Goal: Task Accomplishment & Management: Manage account settings

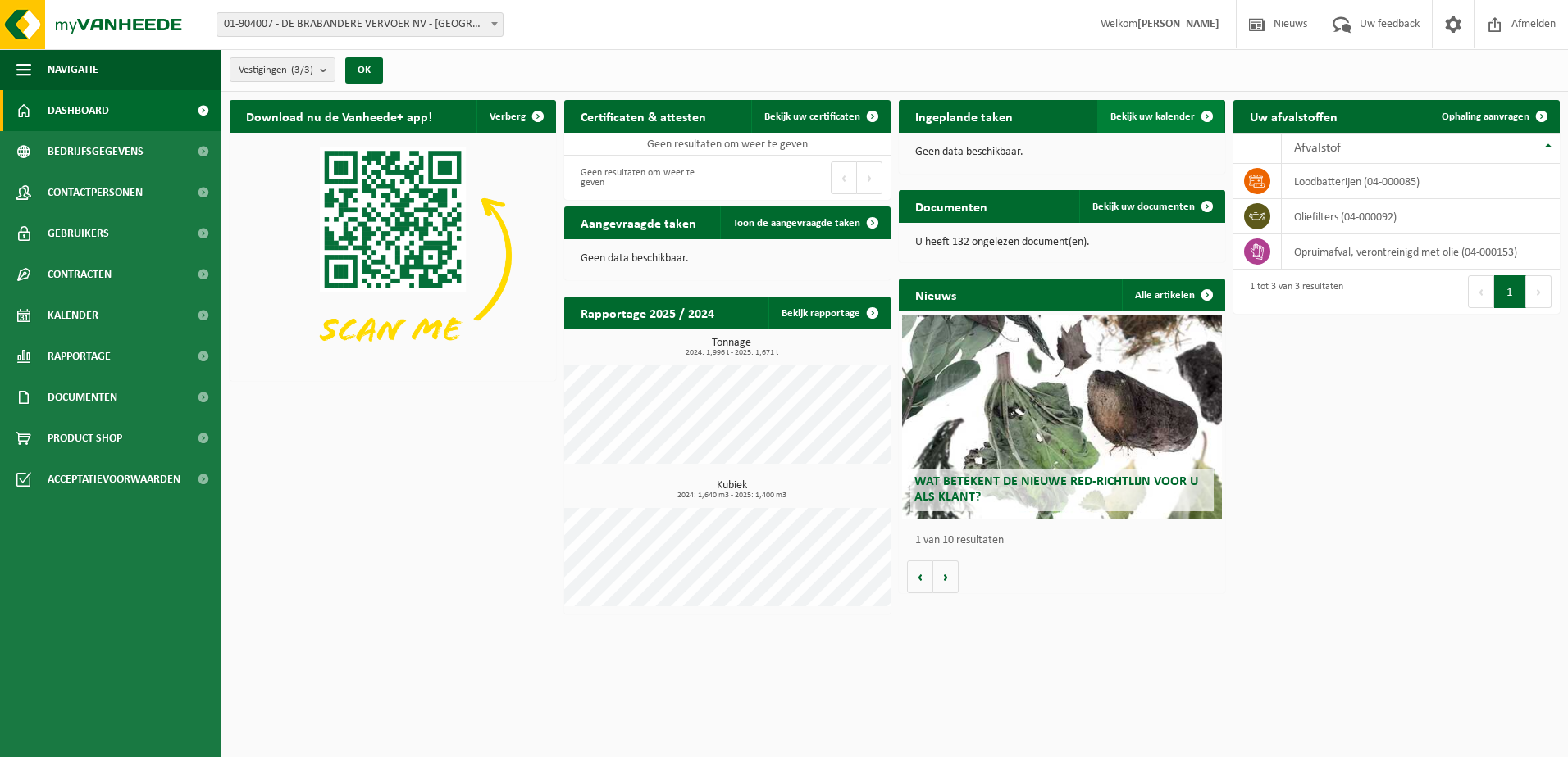
click at [1175, 111] on span "Bekijk uw kalender" at bounding box center [1152, 117] width 84 height 11
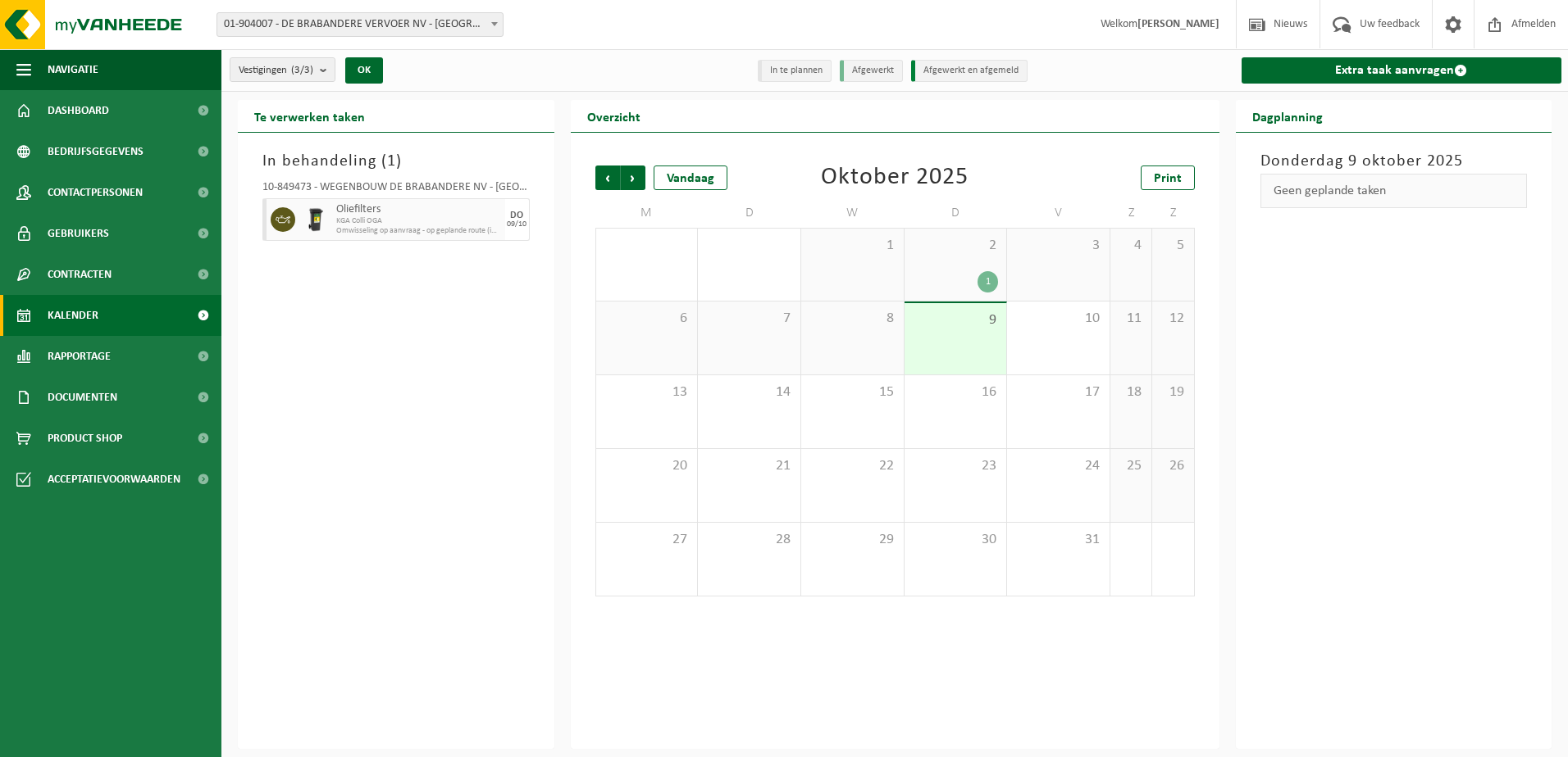
click at [442, 218] on span "KGA Colli OGA" at bounding box center [419, 221] width 165 height 10
click at [632, 176] on span "Volgende" at bounding box center [633, 178] width 25 height 25
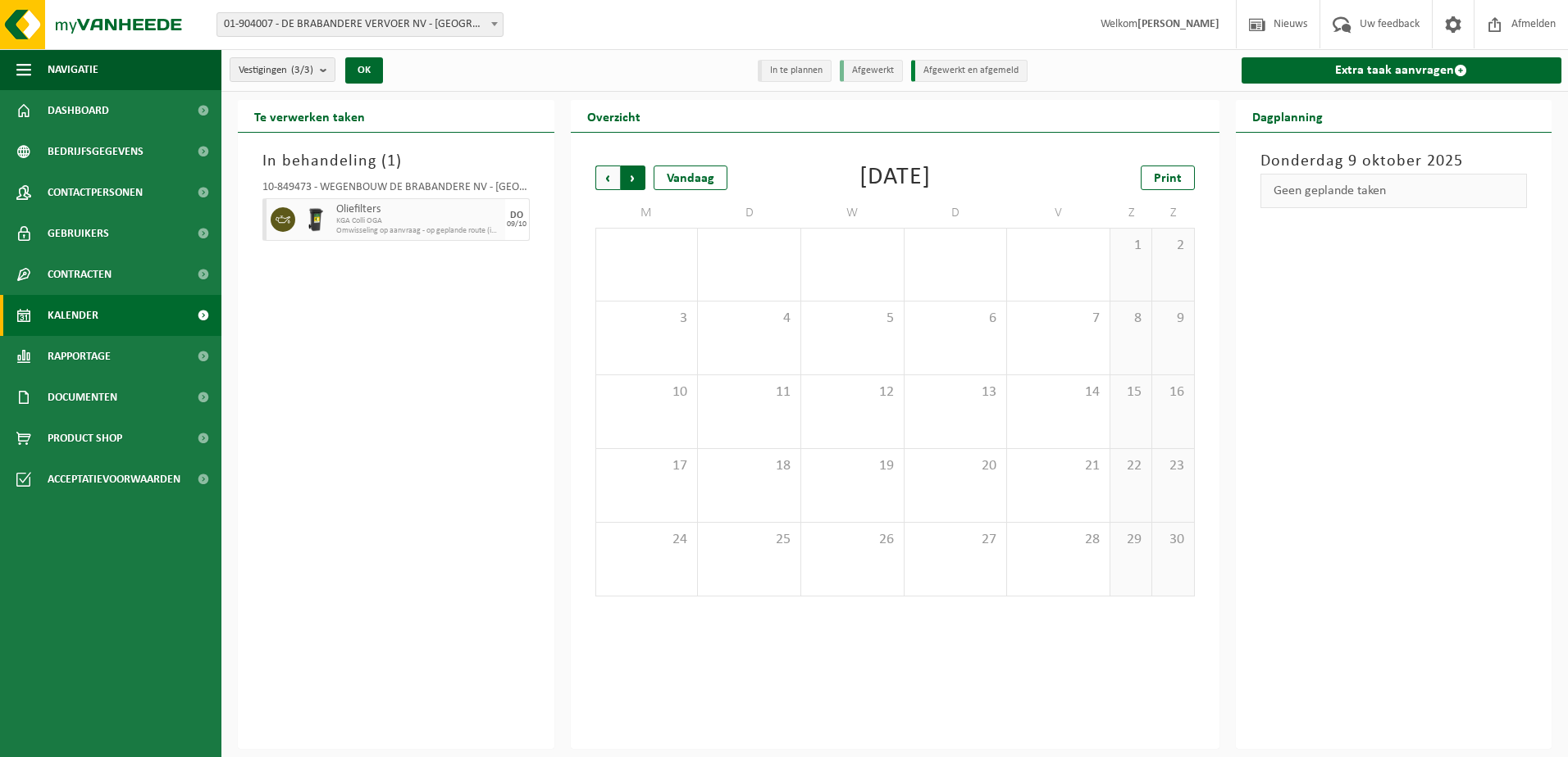
click at [603, 179] on span "Vorige" at bounding box center [608, 178] width 25 height 25
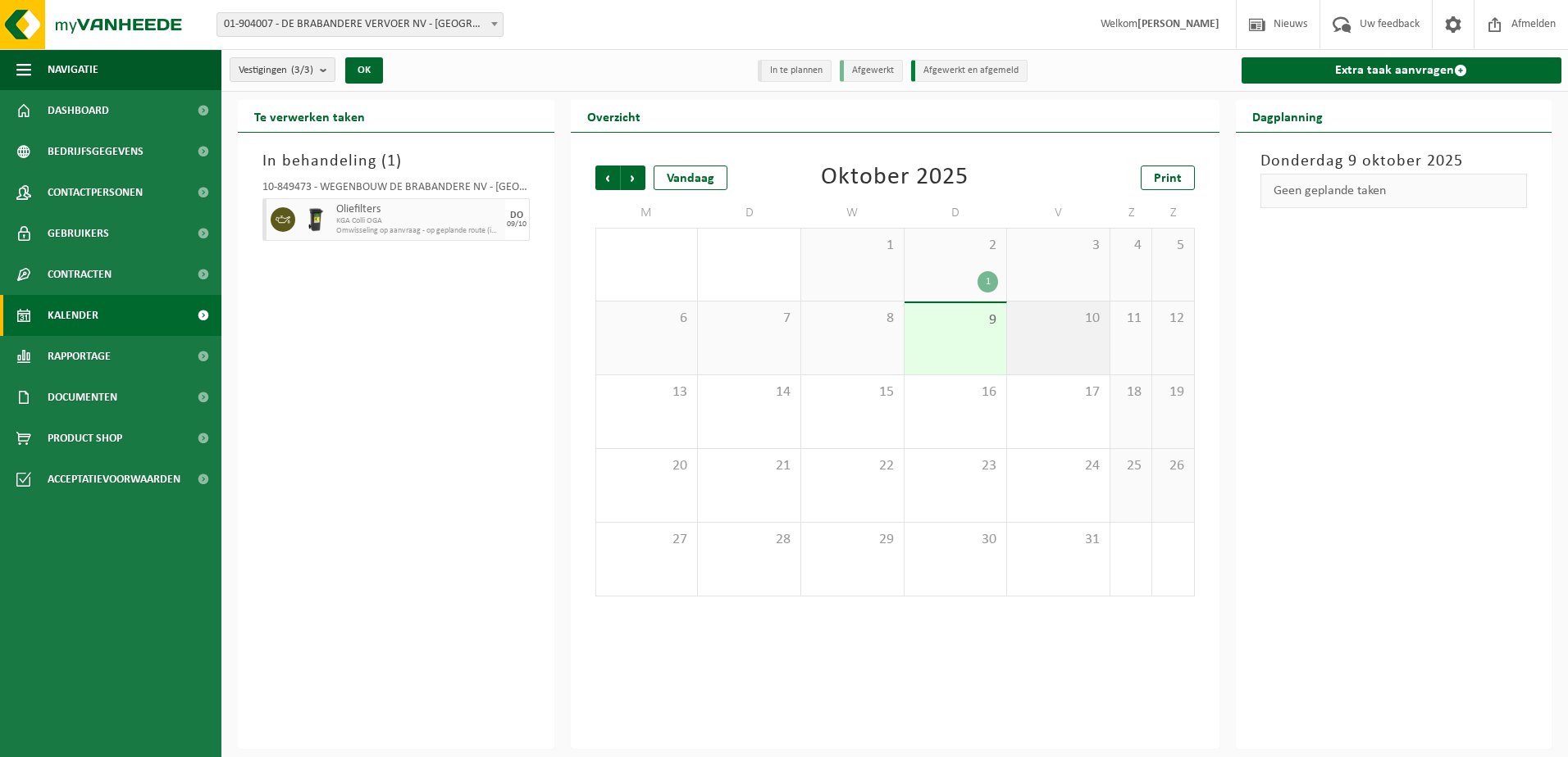
click at [1086, 354] on div "10" at bounding box center [1058, 338] width 103 height 73
click at [944, 337] on div "9" at bounding box center [956, 339] width 103 height 72
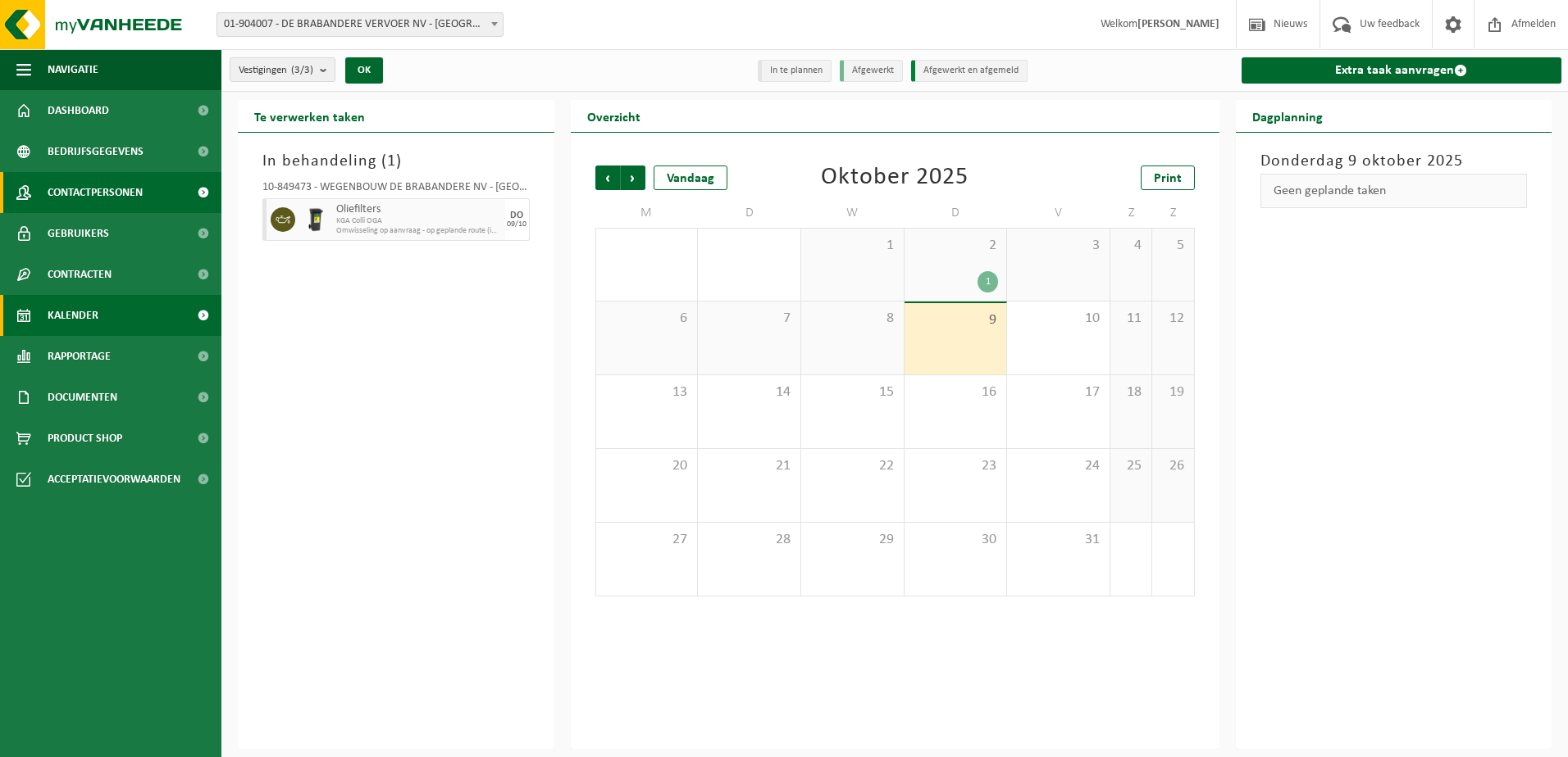
click at [81, 187] on span "Contactpersonen" at bounding box center [95, 193] width 95 height 41
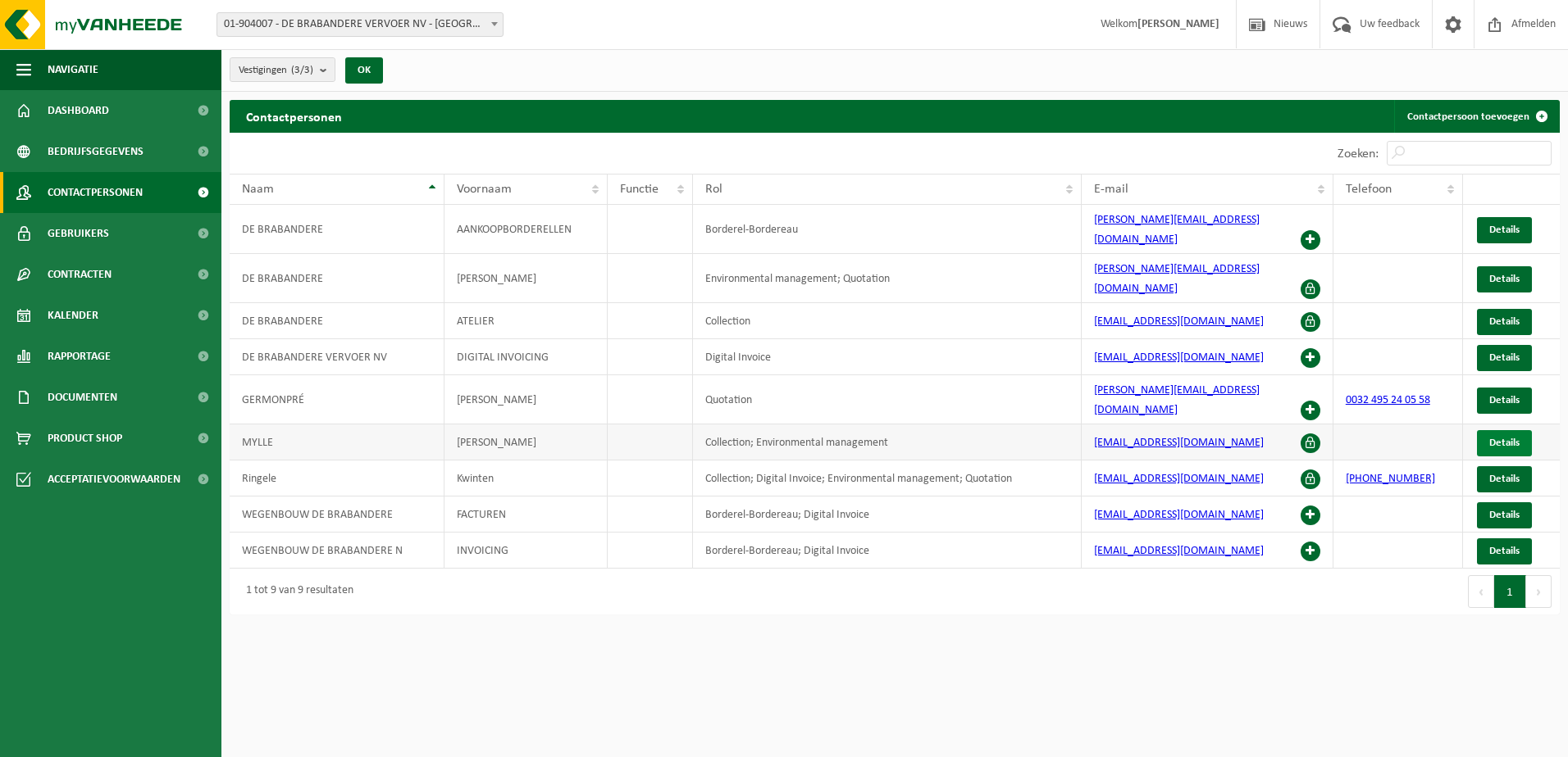
click at [1521, 430] on link "Details" at bounding box center [1504, 443] width 55 height 27
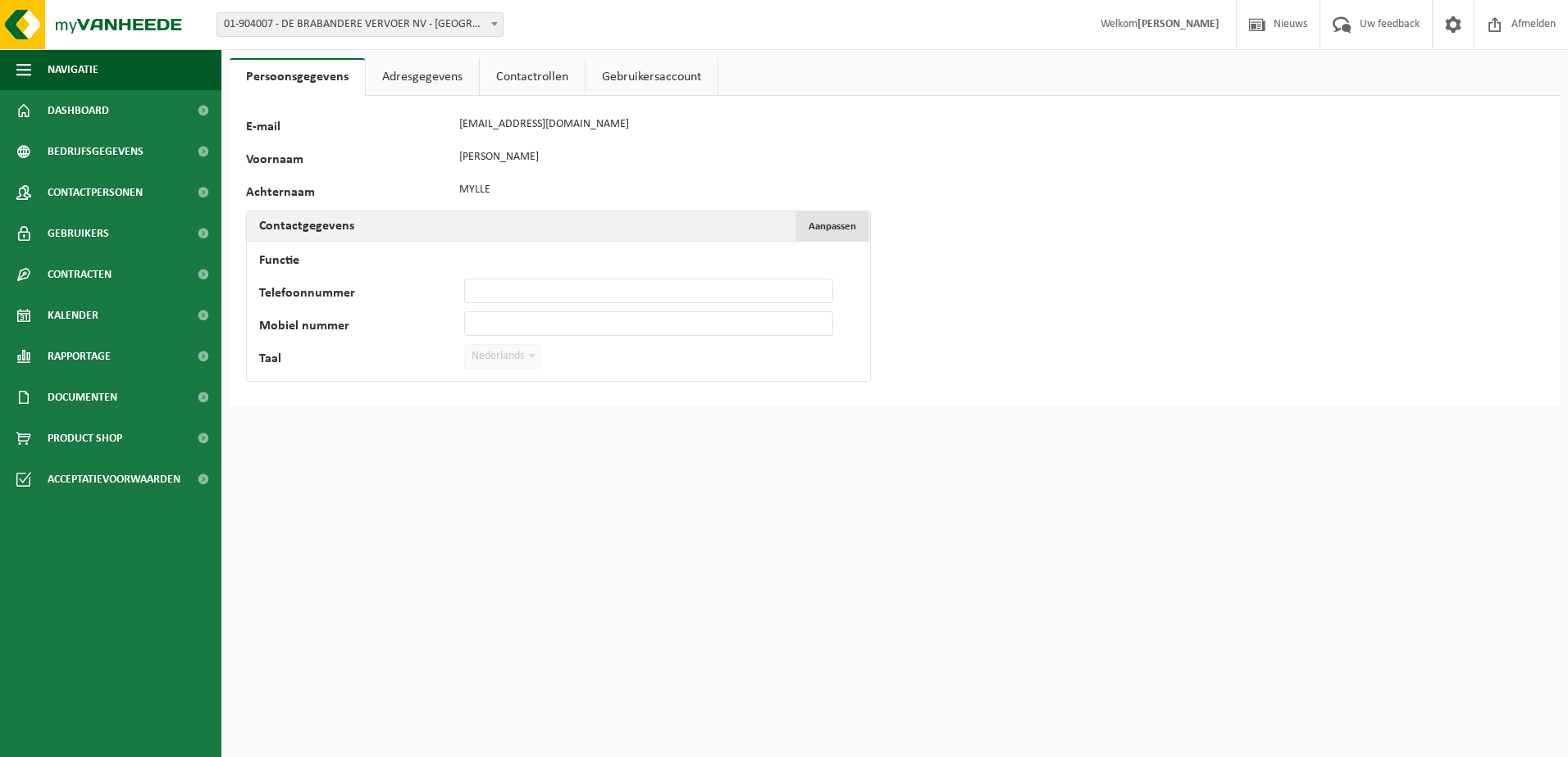
click at [851, 229] on span "Aanpassen" at bounding box center [833, 226] width 48 height 11
click at [488, 283] on input "Telefoonnummer" at bounding box center [648, 291] width 369 height 25
type input "+32 483 04 13 68"
click at [299, 383] on button "Bevestigen" at bounding box center [303, 390] width 84 height 27
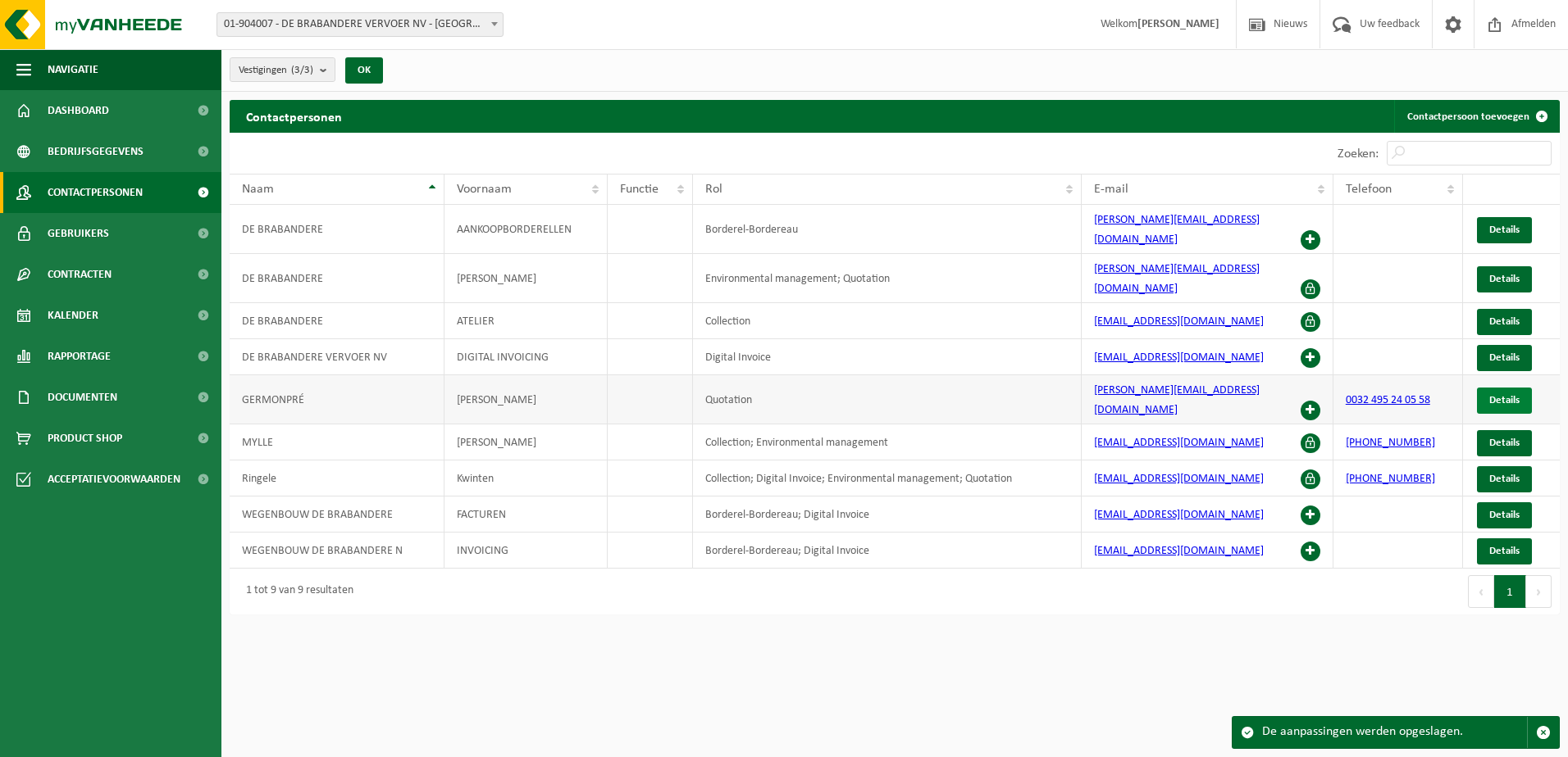
click at [1487, 387] on link "Details" at bounding box center [1504, 401] width 55 height 27
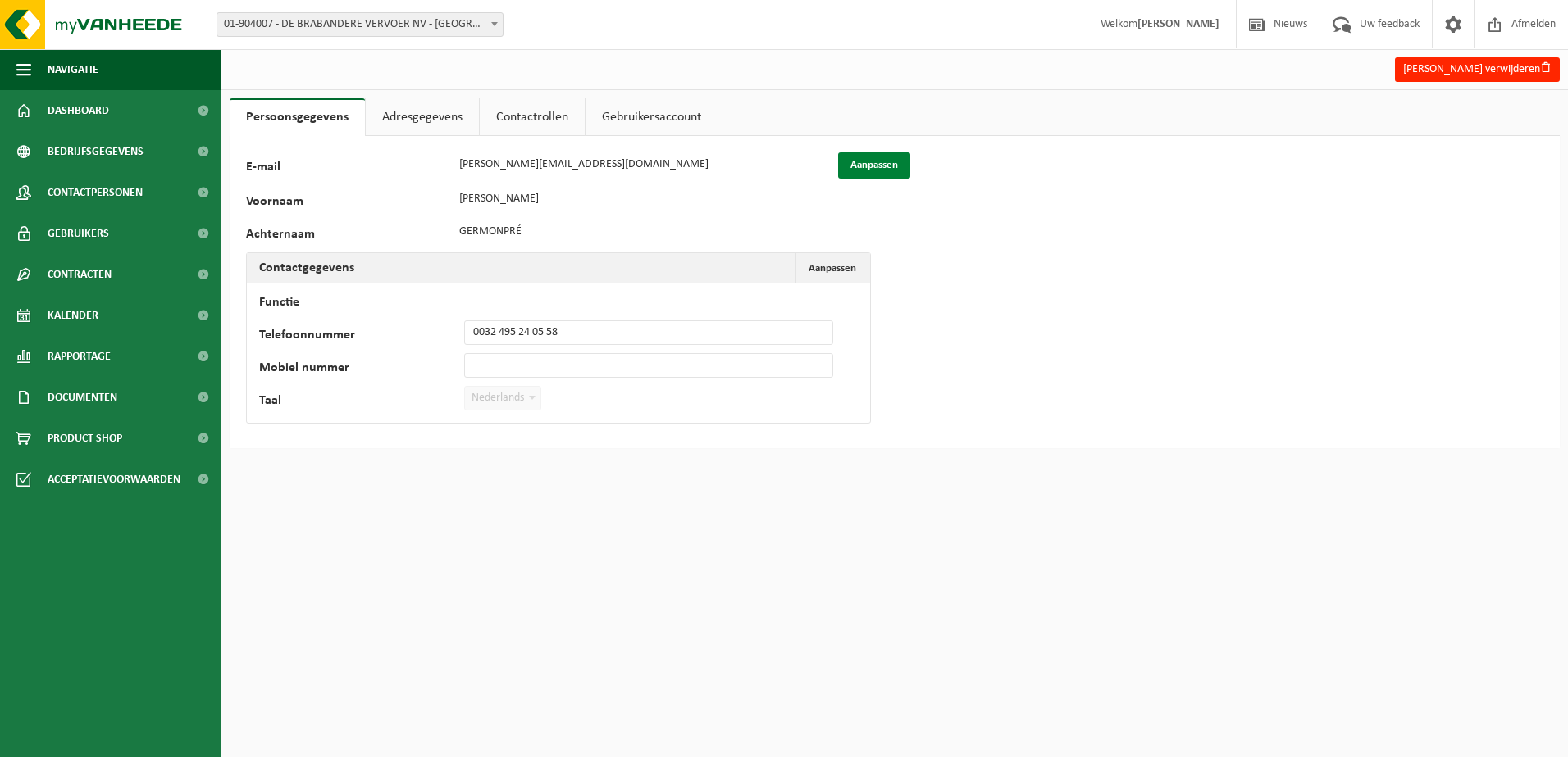
click at [896, 164] on button "Aanpassen" at bounding box center [874, 165] width 73 height 27
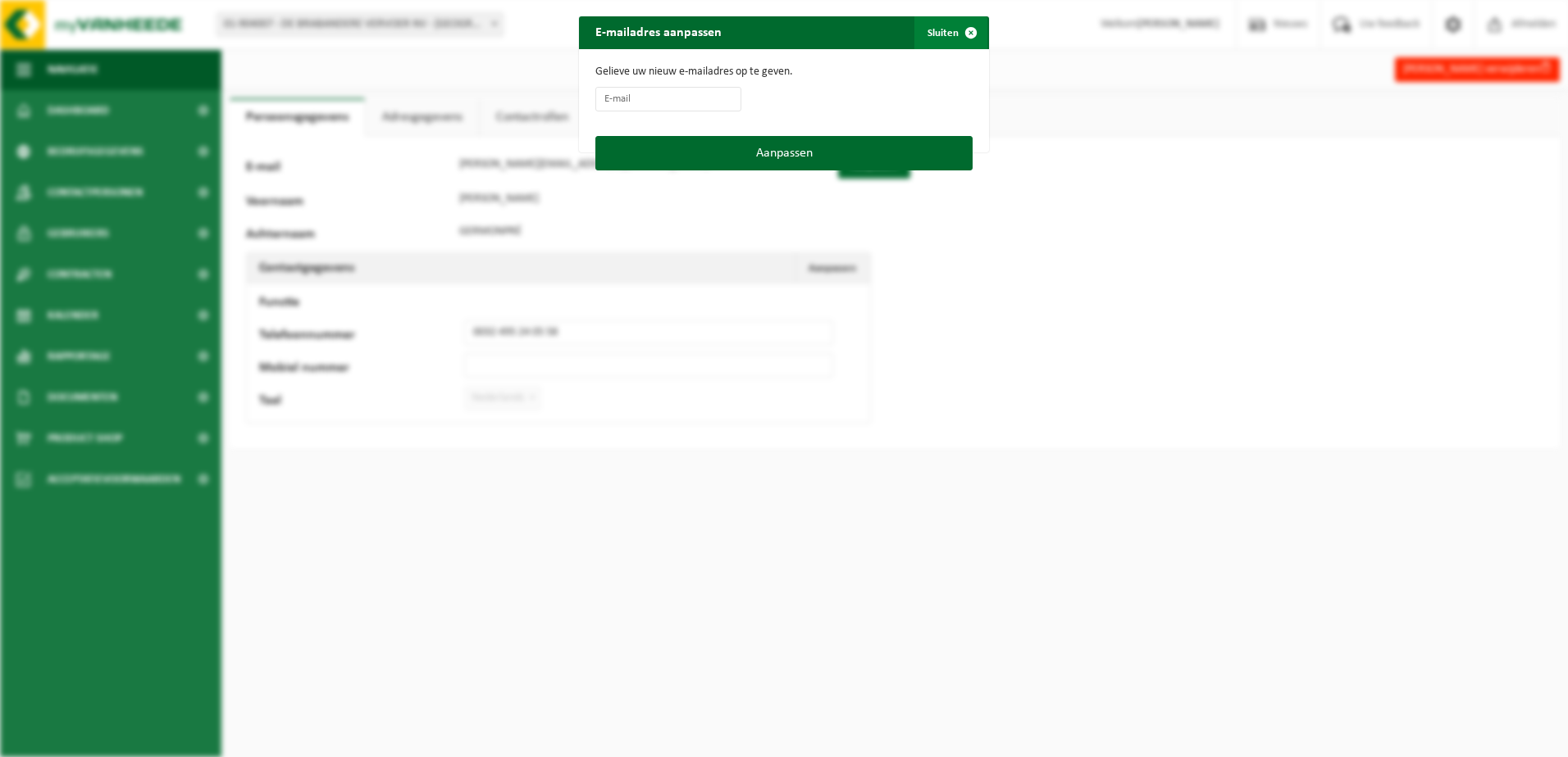
click at [959, 33] on span "button" at bounding box center [971, 33] width 33 height 33
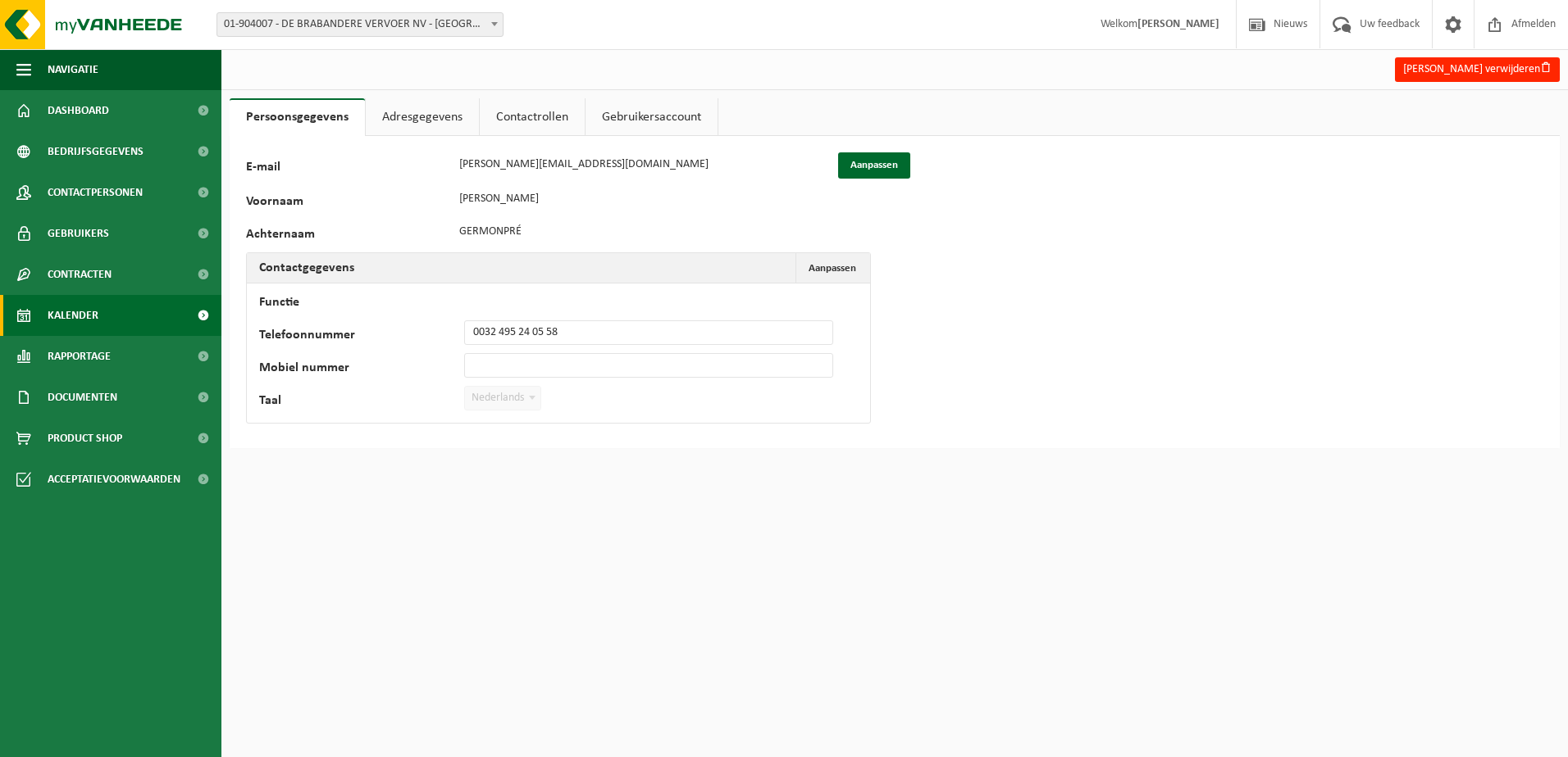
click at [135, 322] on link "Kalender" at bounding box center [111, 316] width 221 height 41
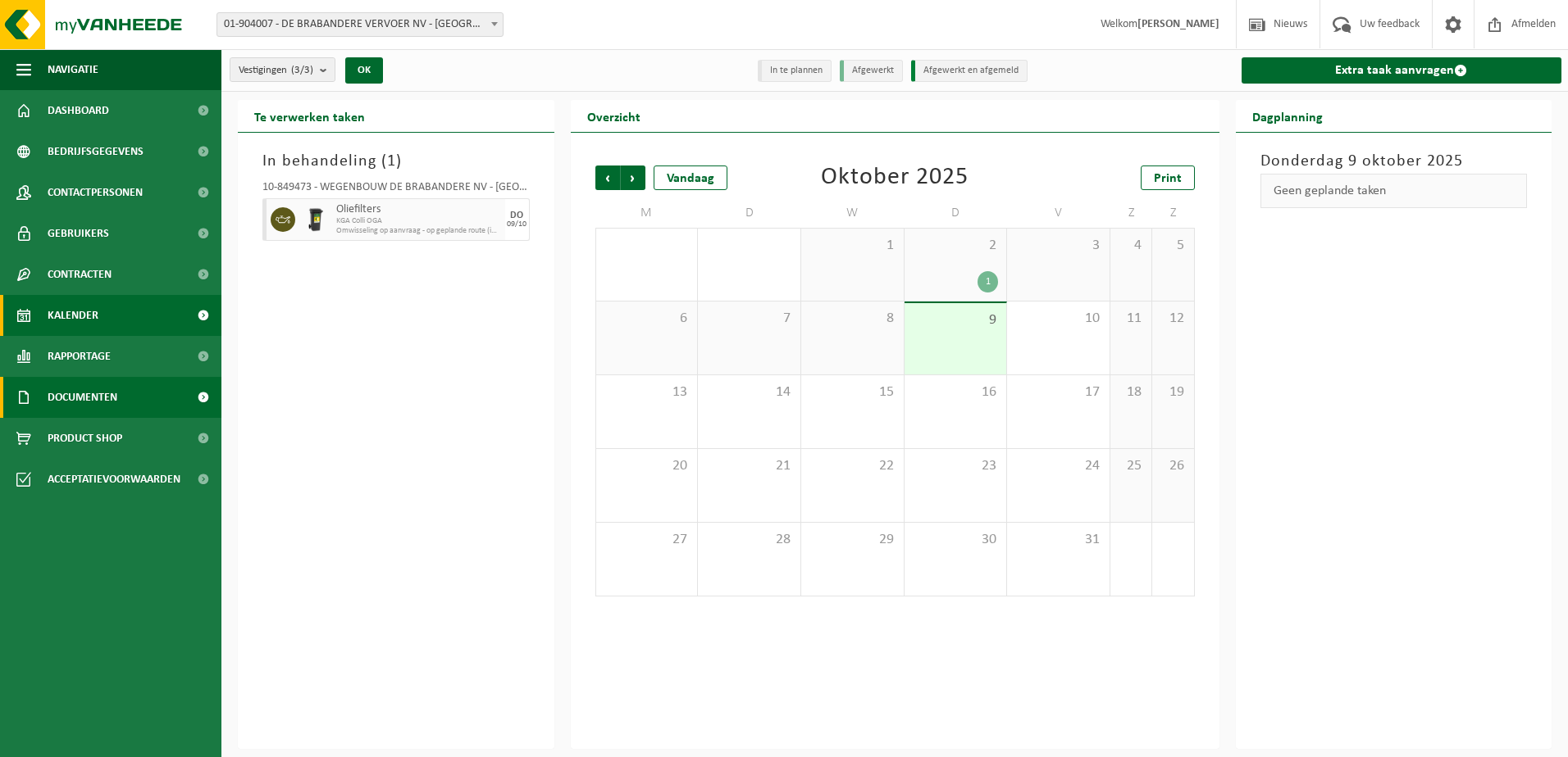
click at [162, 379] on link "Documenten" at bounding box center [111, 397] width 221 height 41
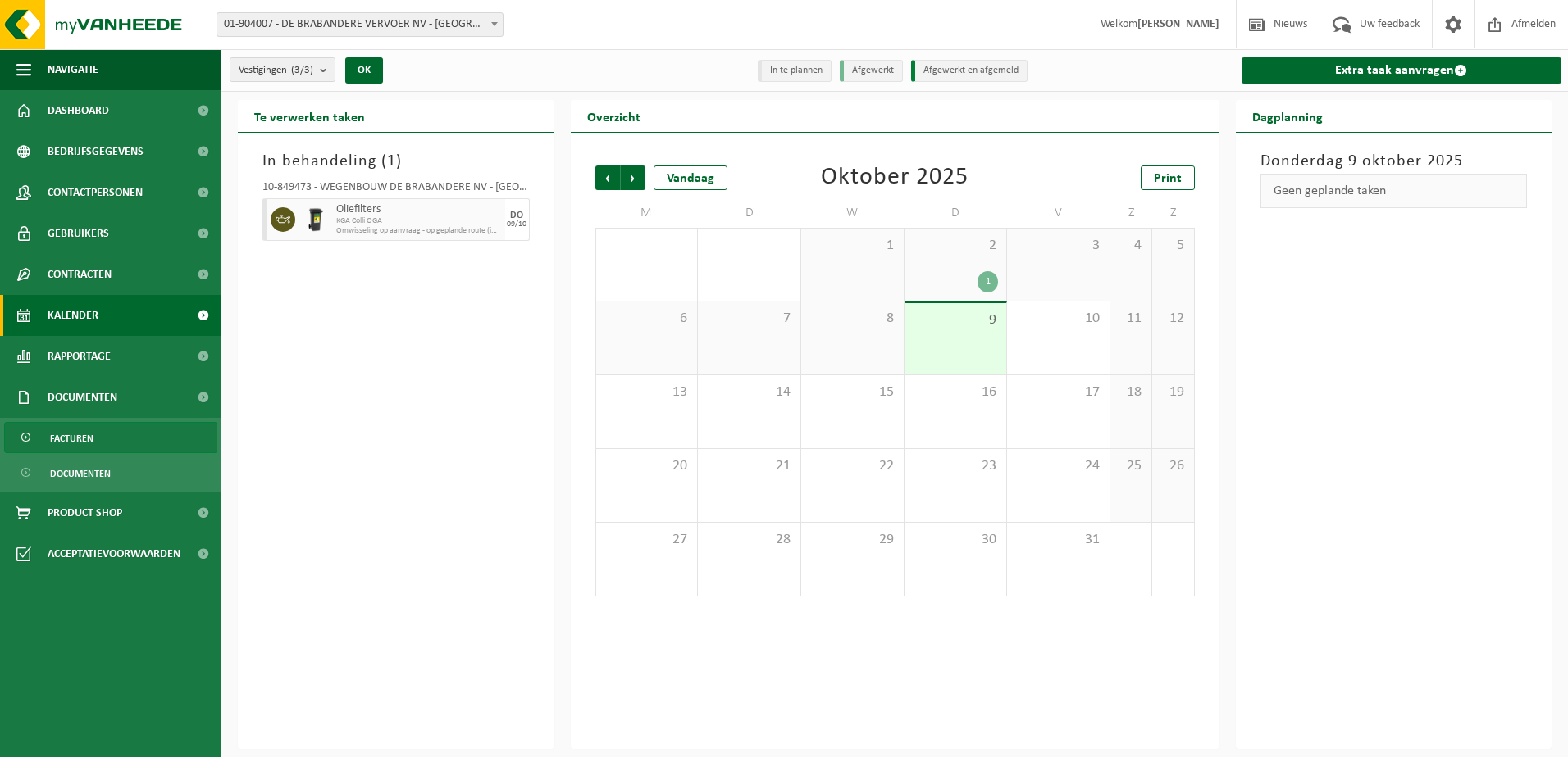
click at [91, 446] on span "Facturen" at bounding box center [72, 438] width 43 height 31
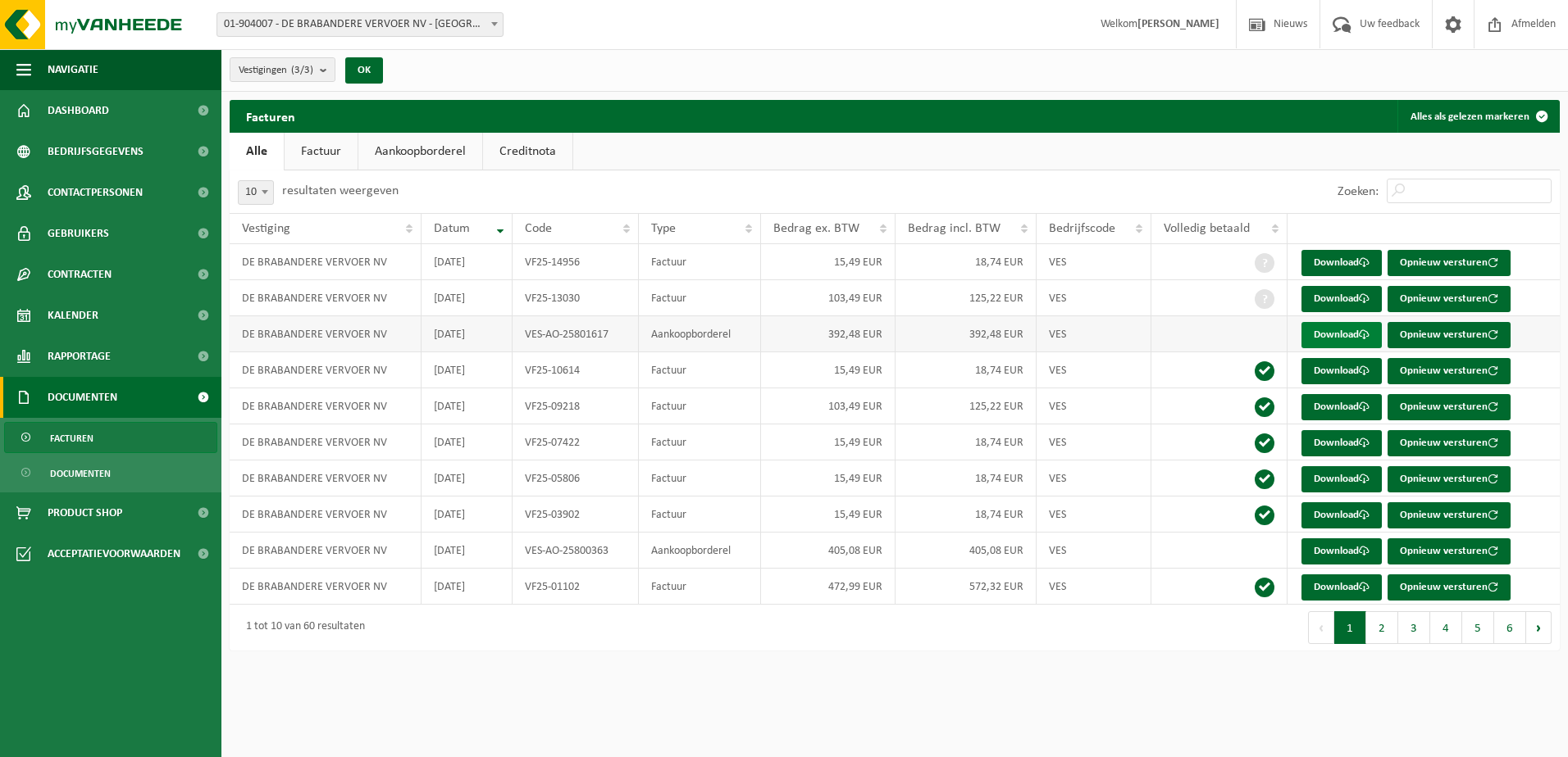
click at [1341, 332] on link "Download" at bounding box center [1341, 335] width 81 height 27
click at [78, 318] on span "Kalender" at bounding box center [73, 316] width 50 height 41
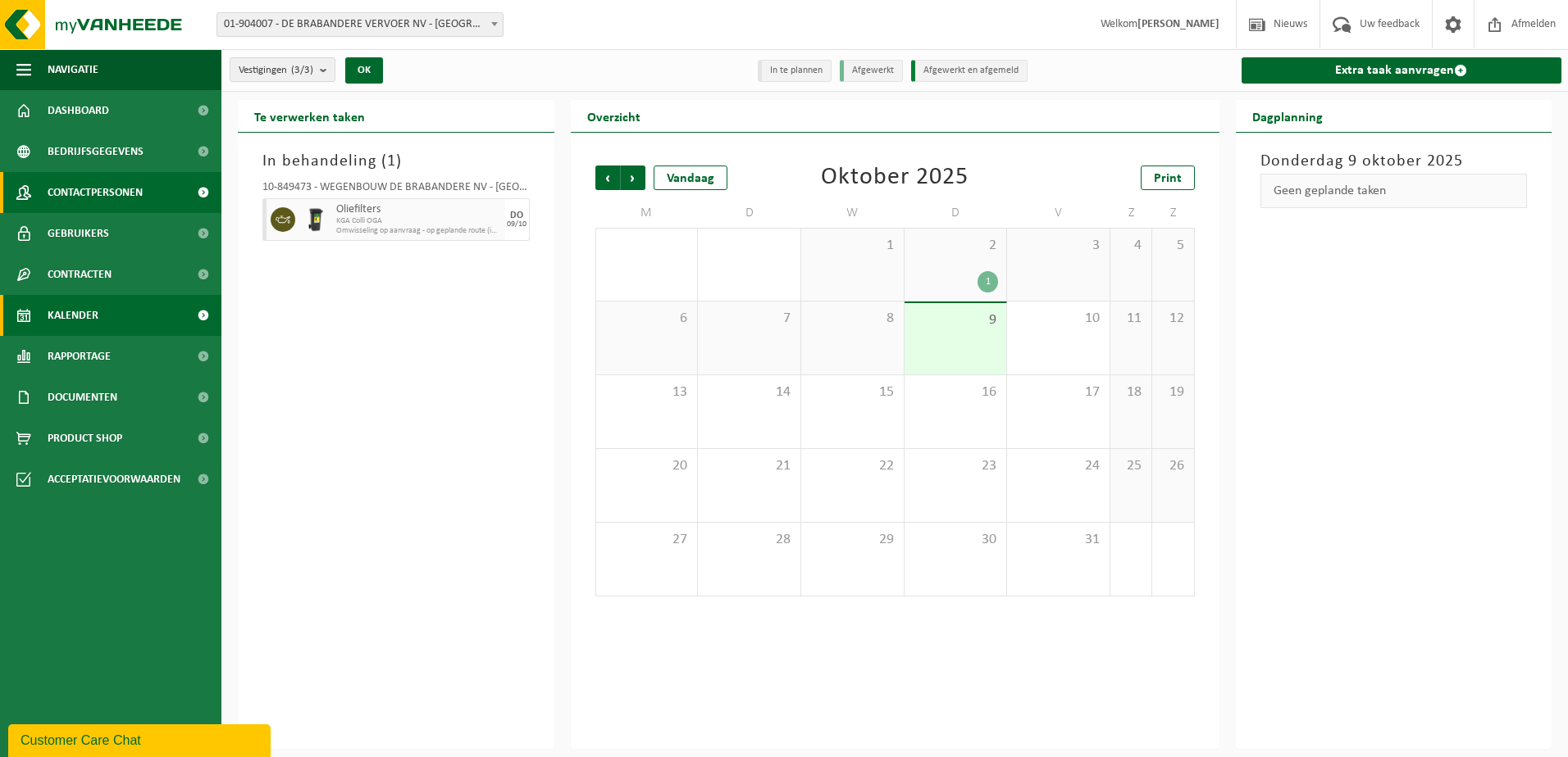
click at [101, 195] on span "Contactpersonen" at bounding box center [95, 193] width 95 height 41
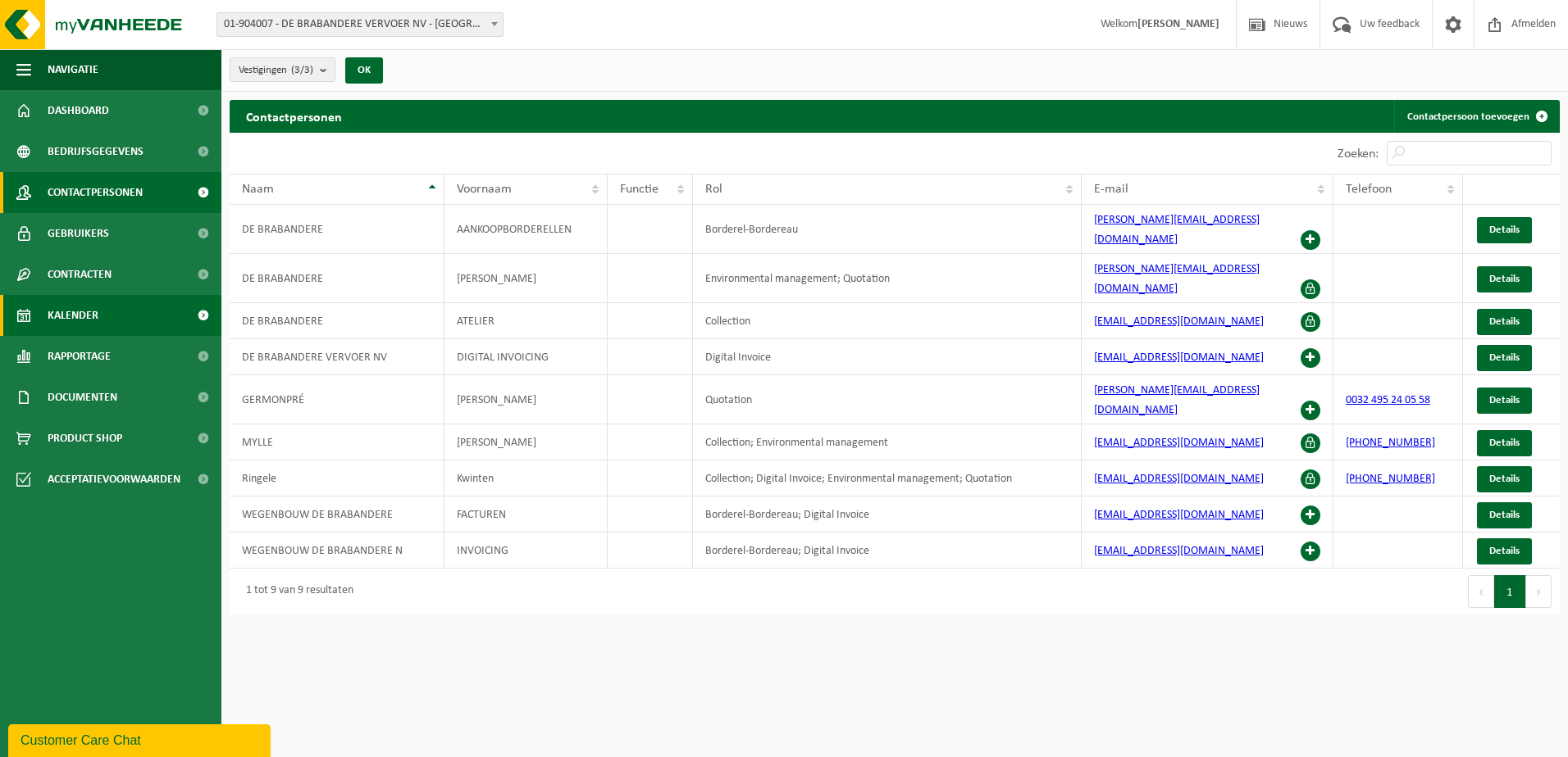
click at [88, 325] on span "Kalender" at bounding box center [73, 316] width 50 height 41
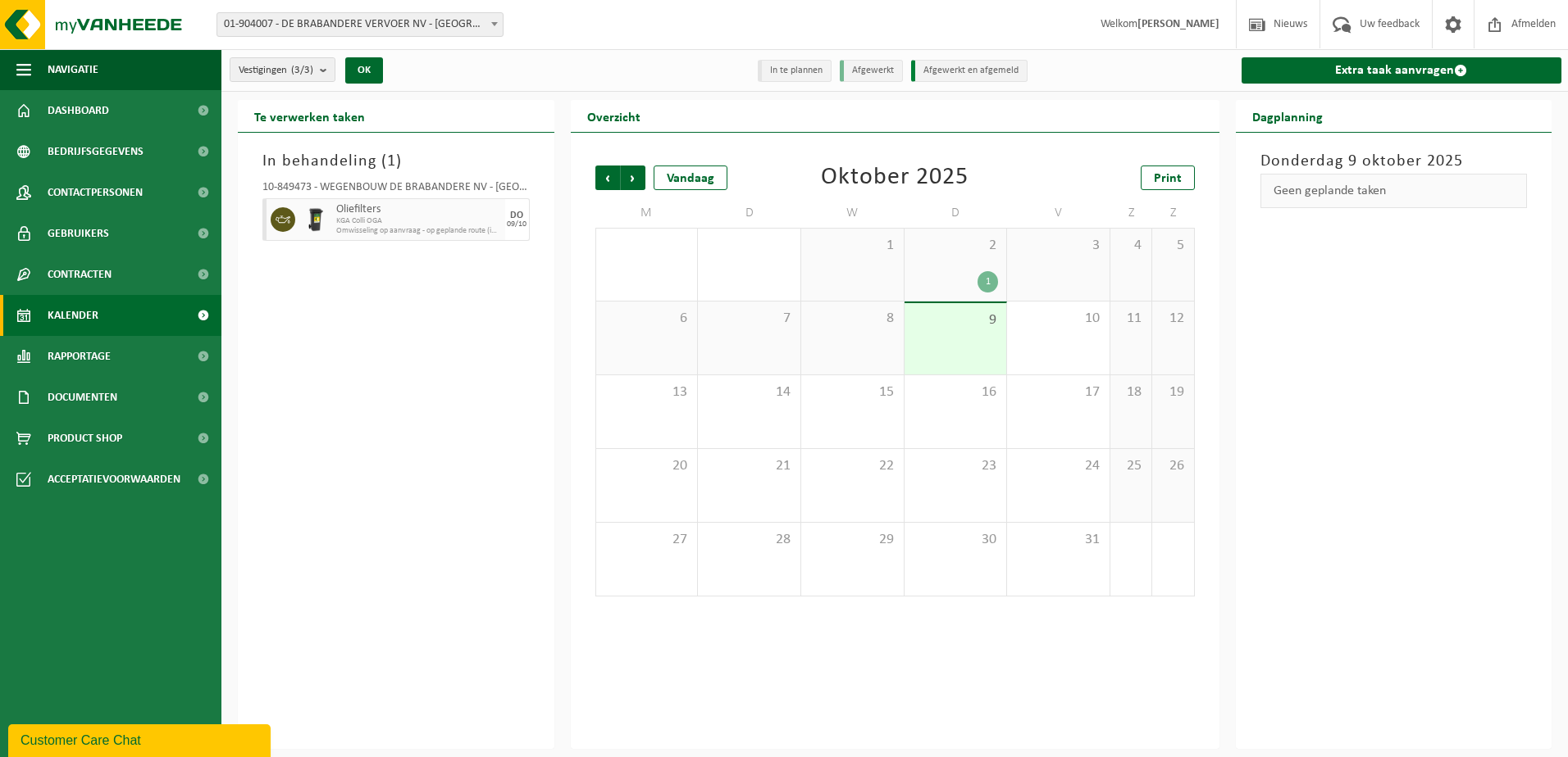
click at [970, 340] on div "9" at bounding box center [956, 339] width 103 height 72
